Goal: Obtain resource: Download file/media

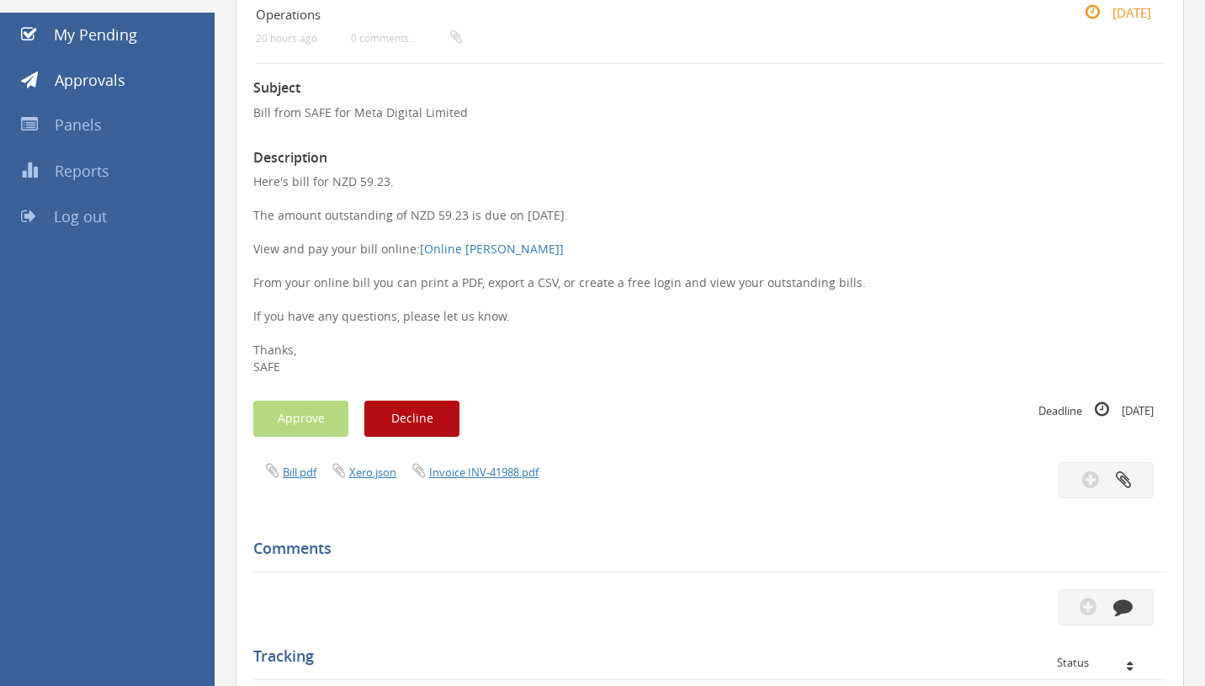
scroll to position [199, 0]
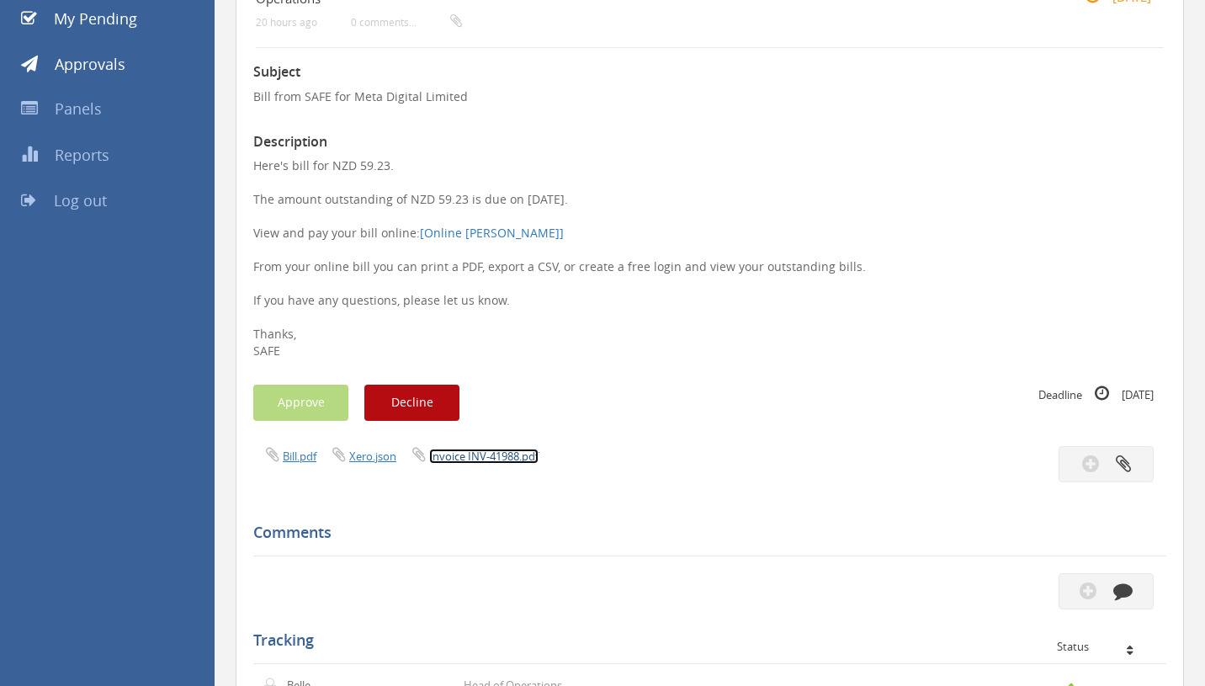
click at [492, 460] on link "Invoice INV-41988.pdf" at bounding box center [483, 455] width 109 height 15
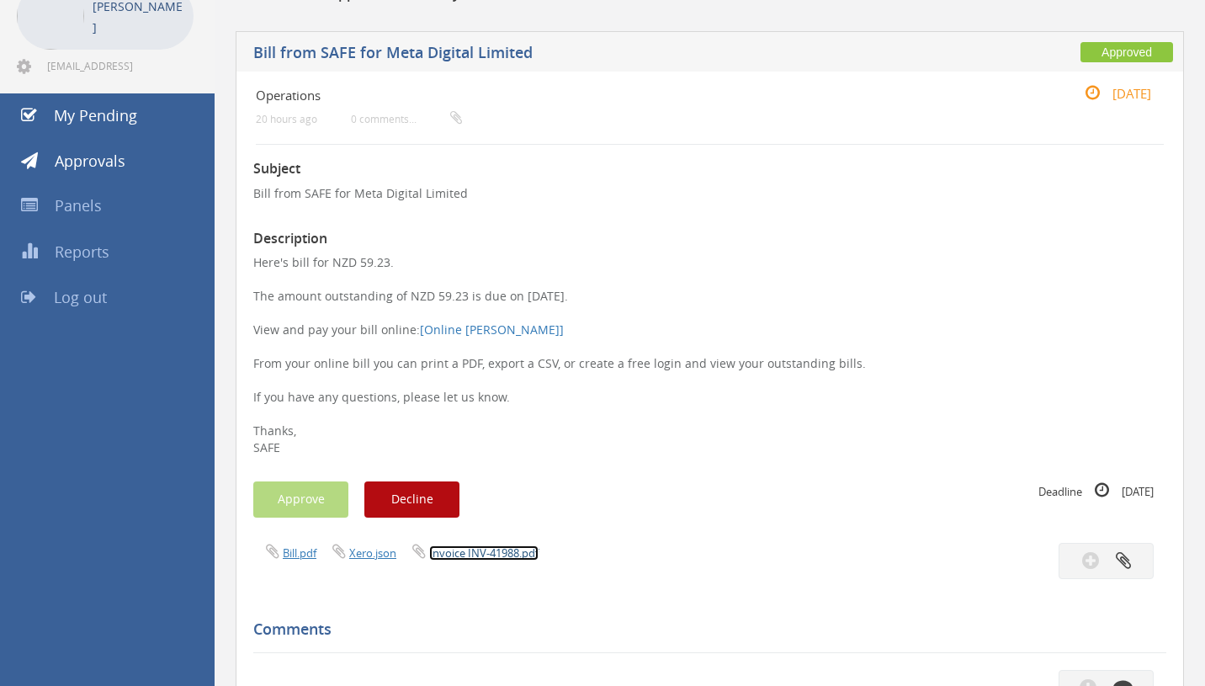
scroll to position [103, 0]
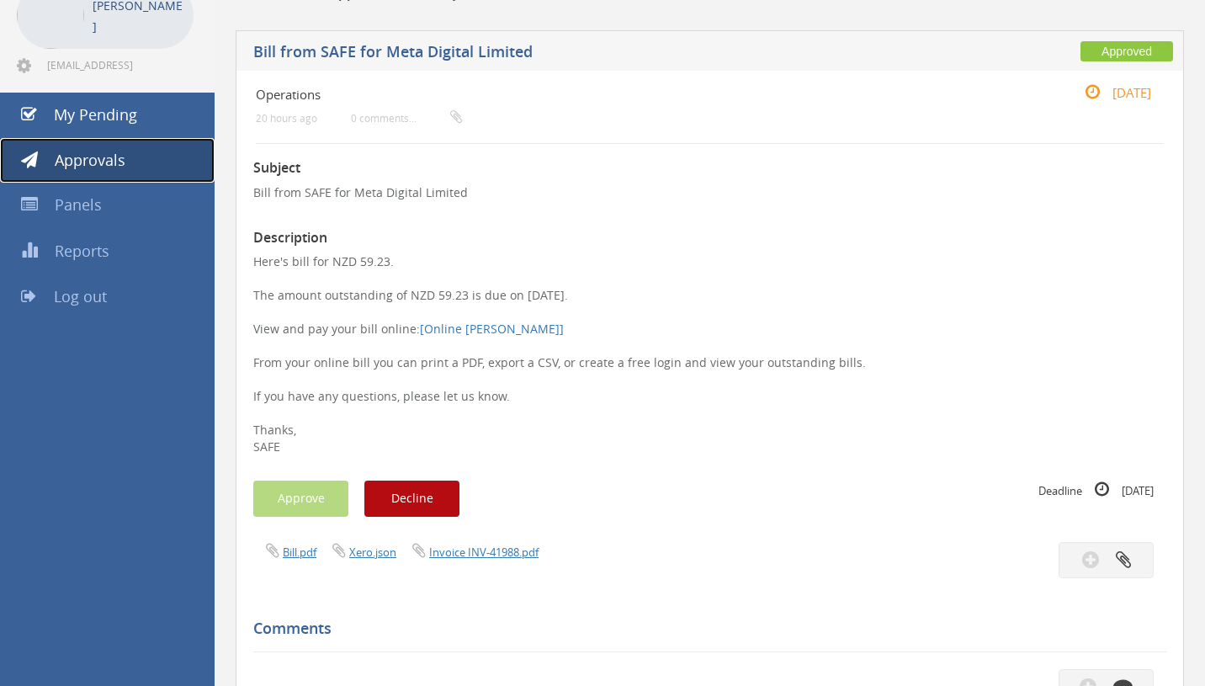
click at [119, 168] on span "Approvals" at bounding box center [90, 160] width 71 height 20
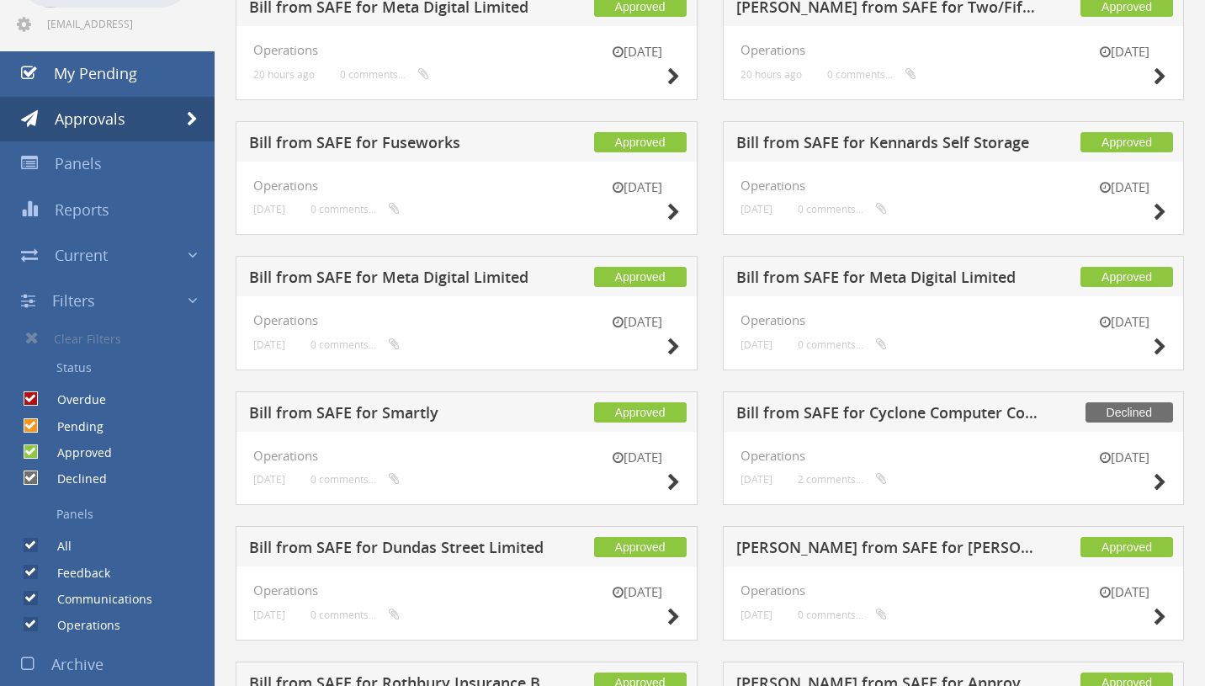
scroll to position [147, 0]
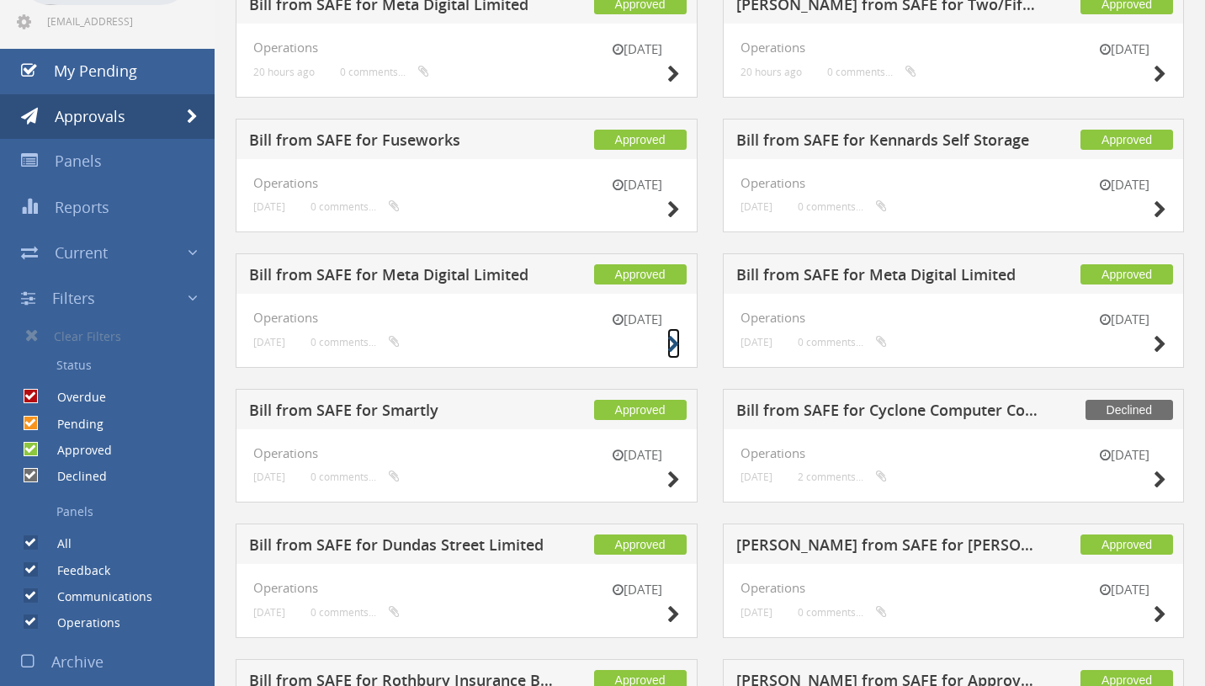
click at [672, 344] on icon at bounding box center [673, 345] width 13 height 18
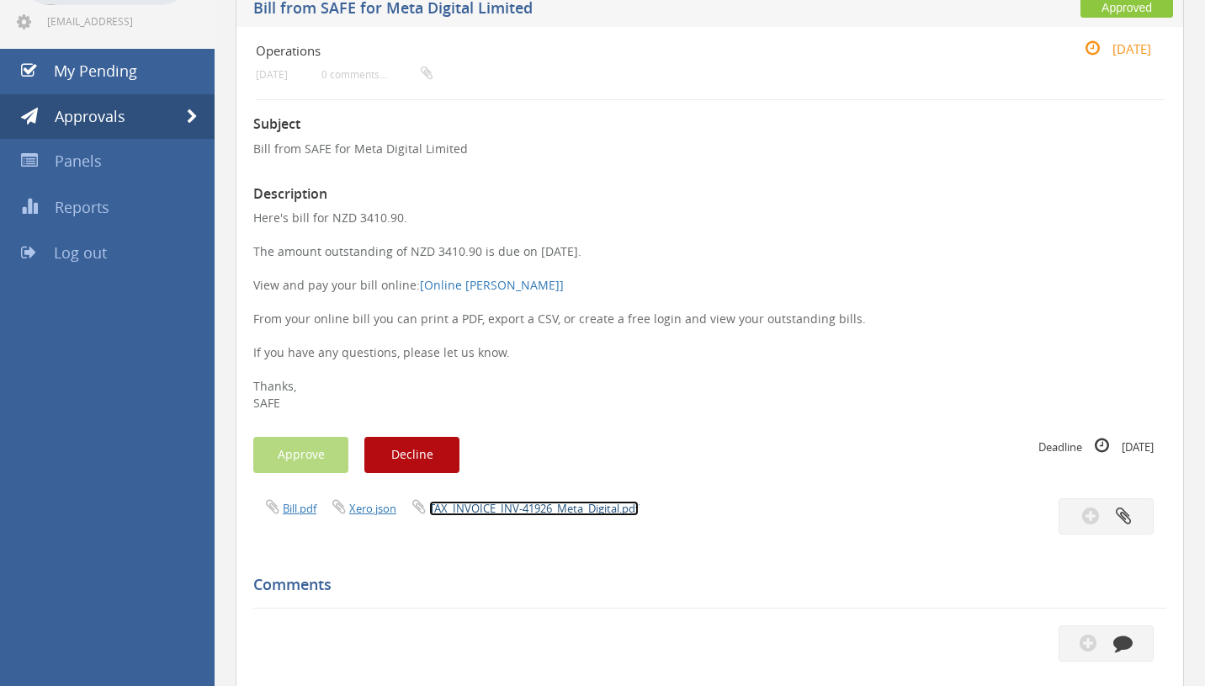
click at [565, 503] on link "TAX_INVOICE_INV-41926_Meta_Digital.pdf" at bounding box center [534, 508] width 210 height 15
click at [118, 123] on span "Approvals" at bounding box center [90, 116] width 71 height 20
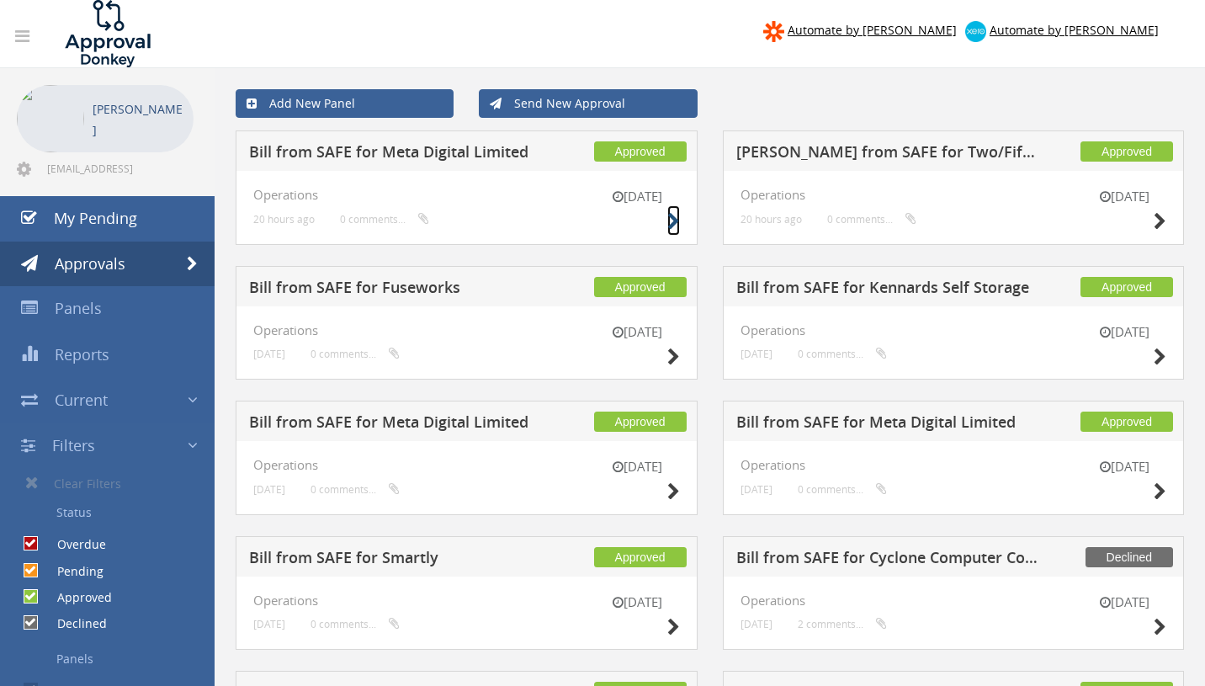
click at [672, 221] on icon at bounding box center [673, 222] width 13 height 18
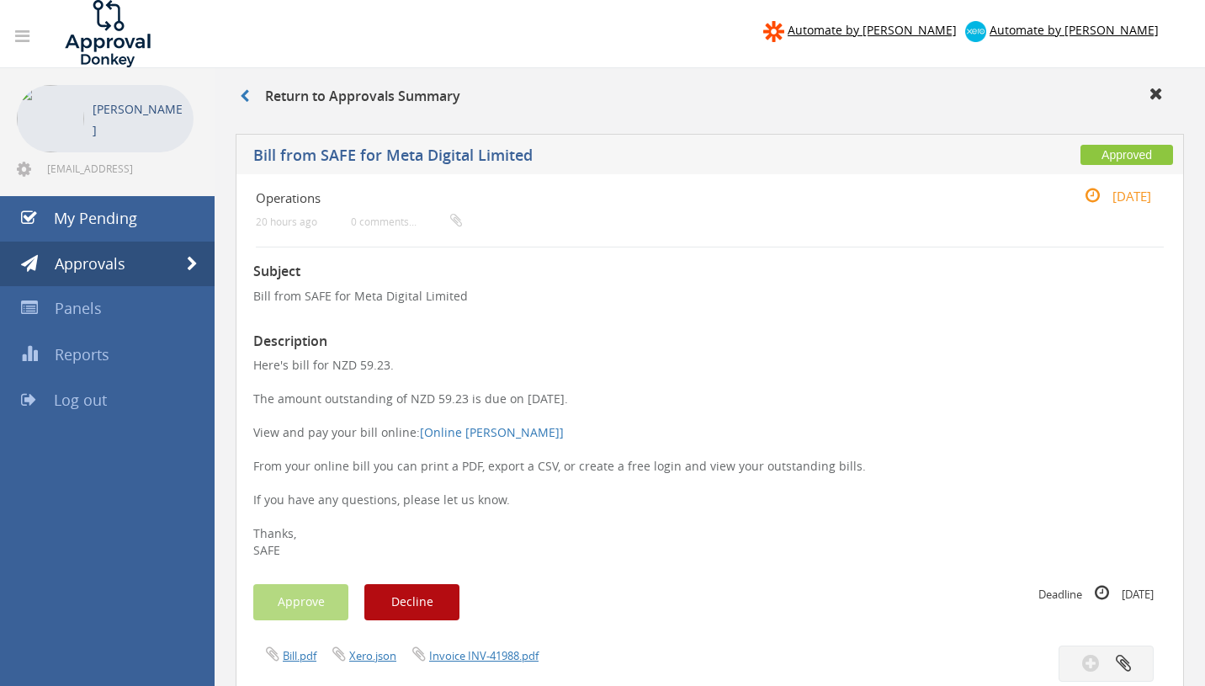
click at [487, 668] on div "Bill.pdf Xero.json Invoice INV-41988.pdf" at bounding box center [710, 663] width 938 height 36
click at [493, 651] on link "Invoice INV-41988.pdf" at bounding box center [483, 655] width 109 height 15
click at [245, 91] on icon at bounding box center [244, 95] width 9 height 13
click at [182, 259] on link "Approvals" at bounding box center [107, 263] width 215 height 45
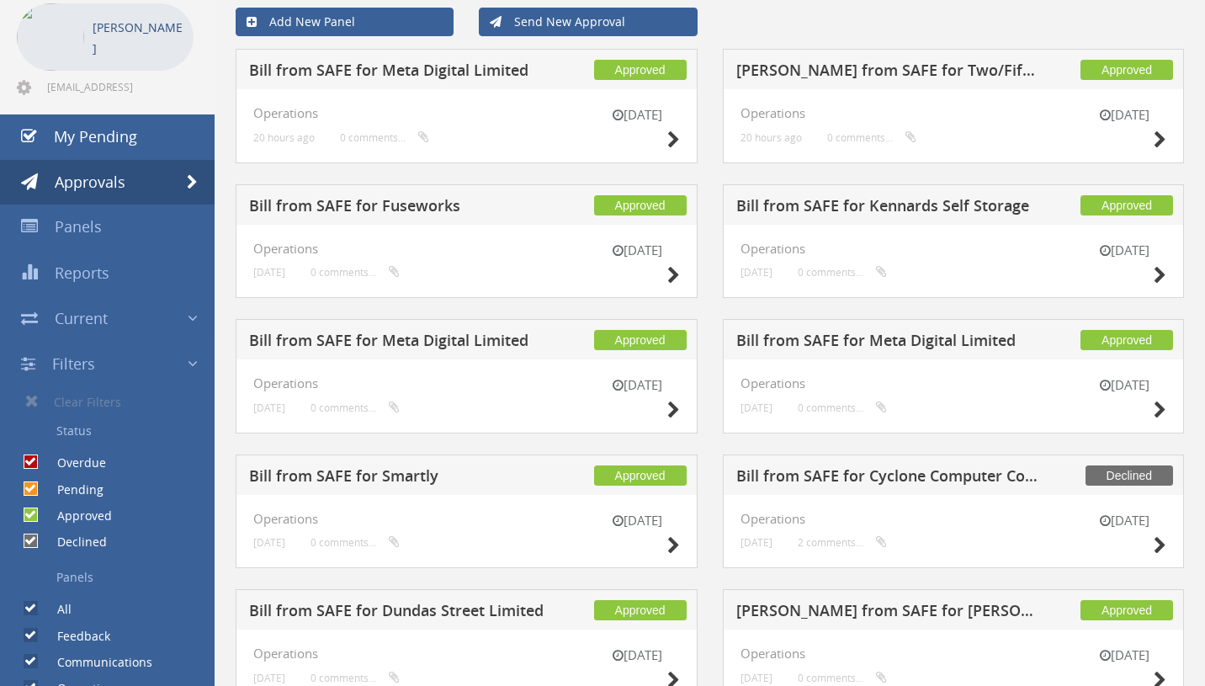
scroll to position [114, 0]
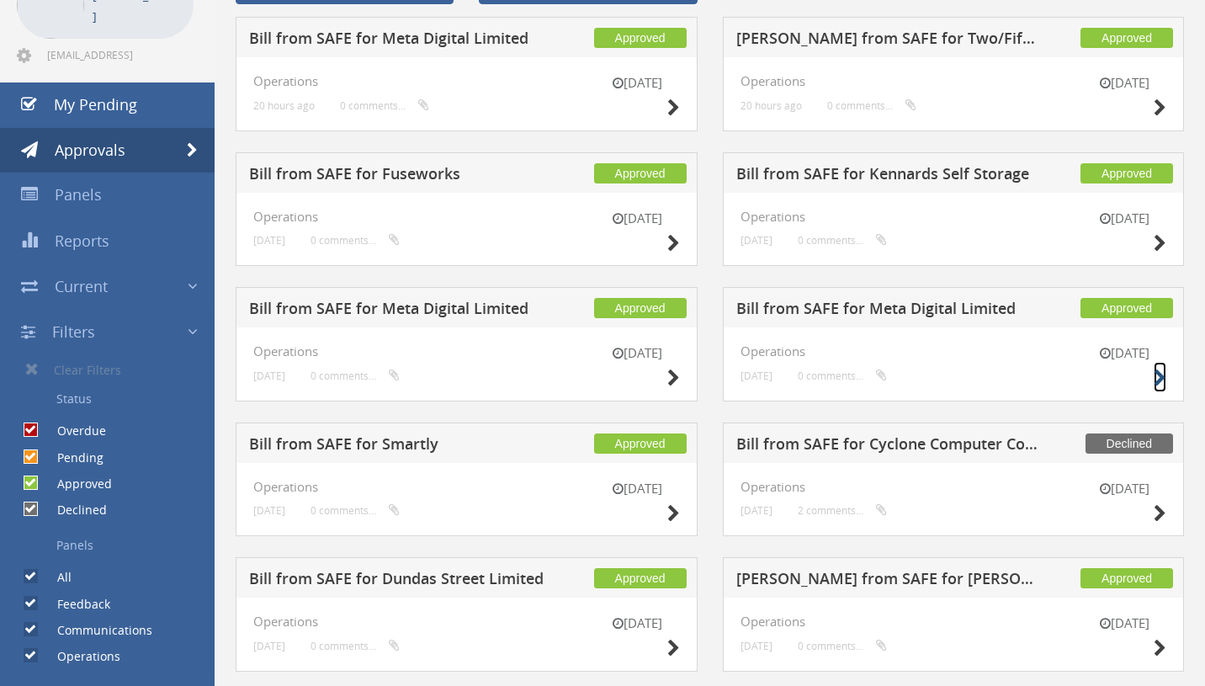
click at [1158, 376] on icon at bounding box center [1160, 378] width 13 height 18
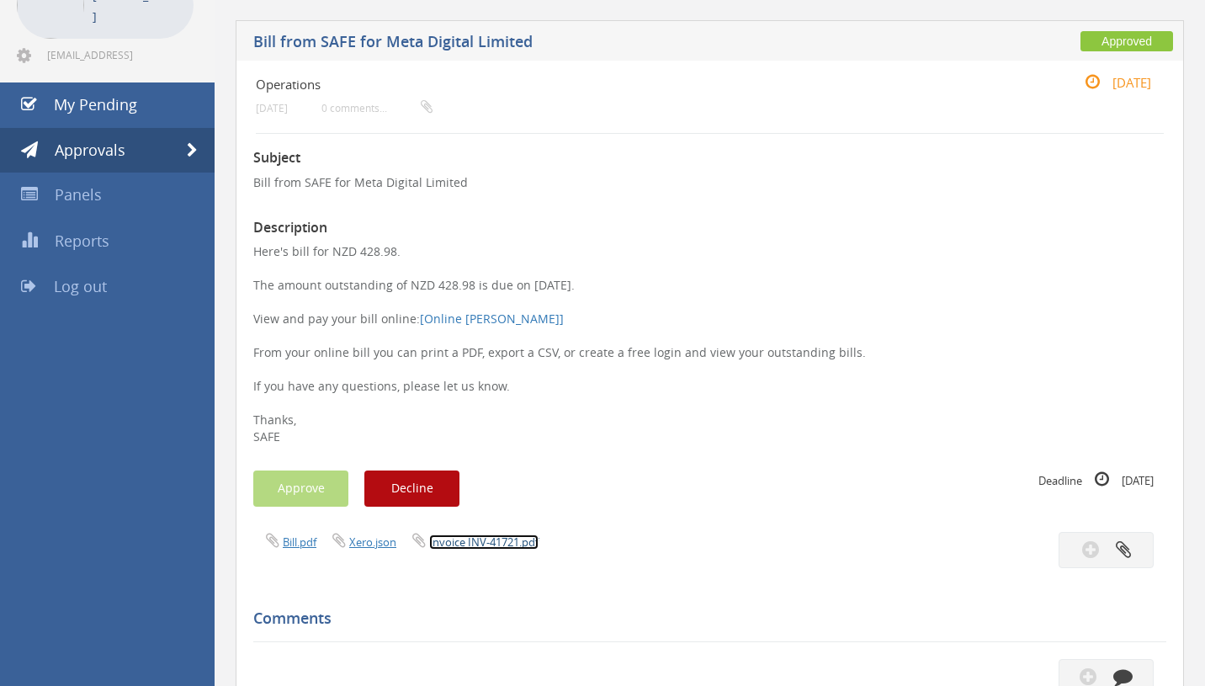
click at [491, 542] on link "Invoice INV-41721.pdf" at bounding box center [483, 541] width 109 height 15
